Goal: Book appointment/travel/reservation

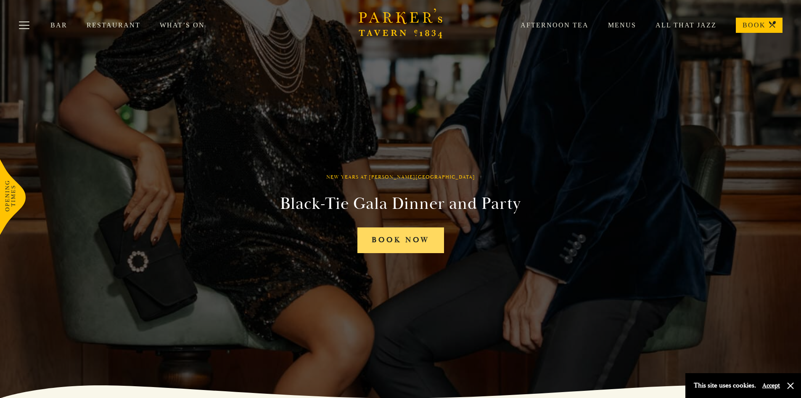
click at [422, 237] on link "Book Now" at bounding box center [401, 240] width 87 height 26
click at [695, 25] on link "All That Jazz" at bounding box center [677, 25] width 80 height 8
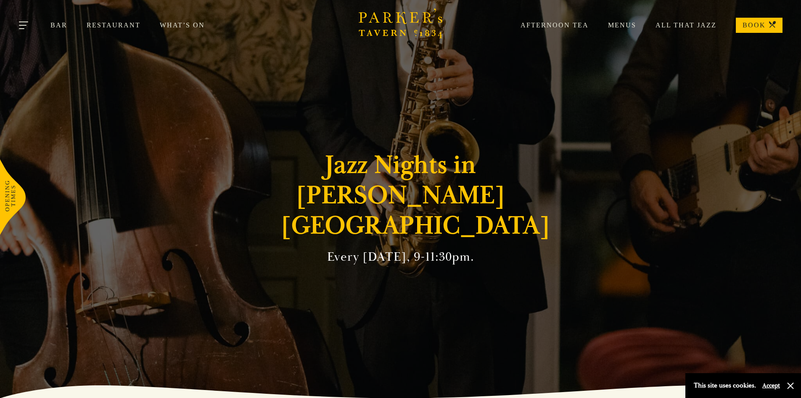
click at [29, 26] on button "Toggle navigation" at bounding box center [24, 27] width 36 height 36
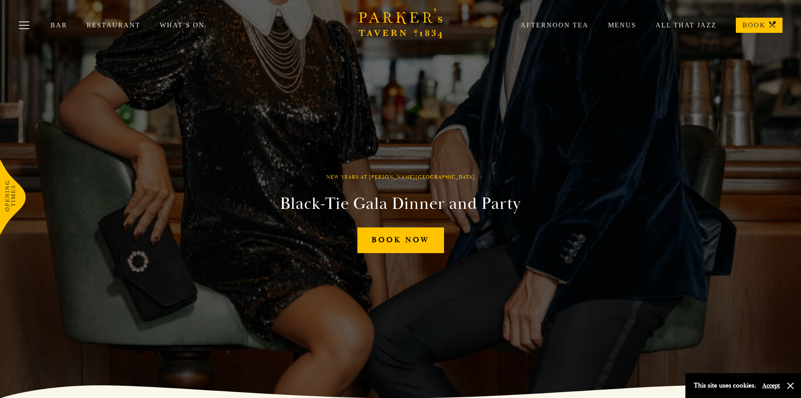
click at [179, 24] on link "What’s On" at bounding box center [192, 25] width 64 height 8
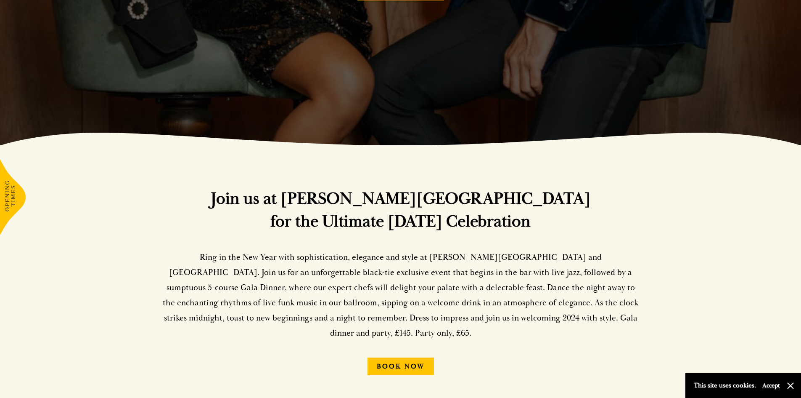
scroll to position [379, 0]
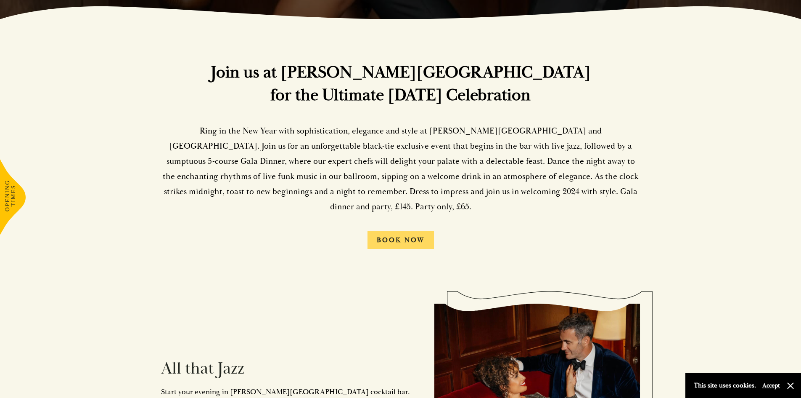
click at [390, 231] on link "Book Now" at bounding box center [401, 240] width 66 height 18
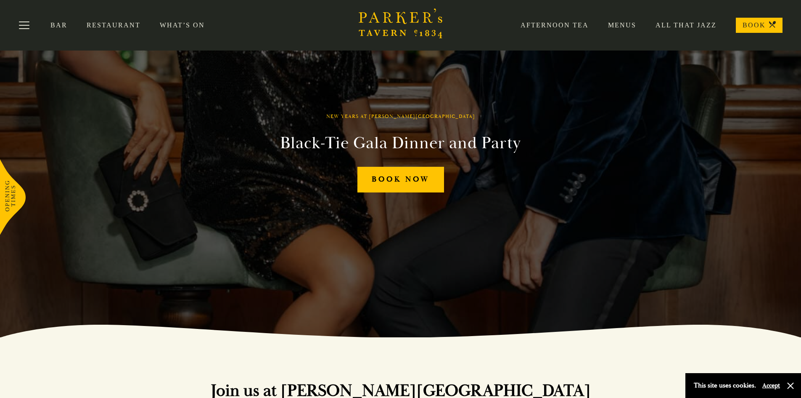
scroll to position [0, 0]
